Goal: Navigation & Orientation: Find specific page/section

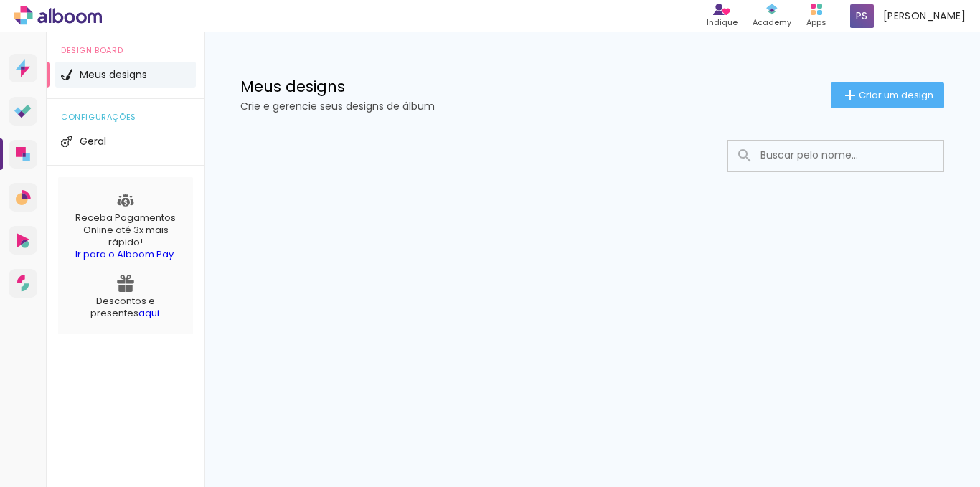
click at [144, 75] on span "Meus designs" at bounding box center [113, 75] width 67 height 10
click at [24, 160] on icon at bounding box center [26, 156] width 7 height 7
